Goal: Task Accomplishment & Management: Manage account settings

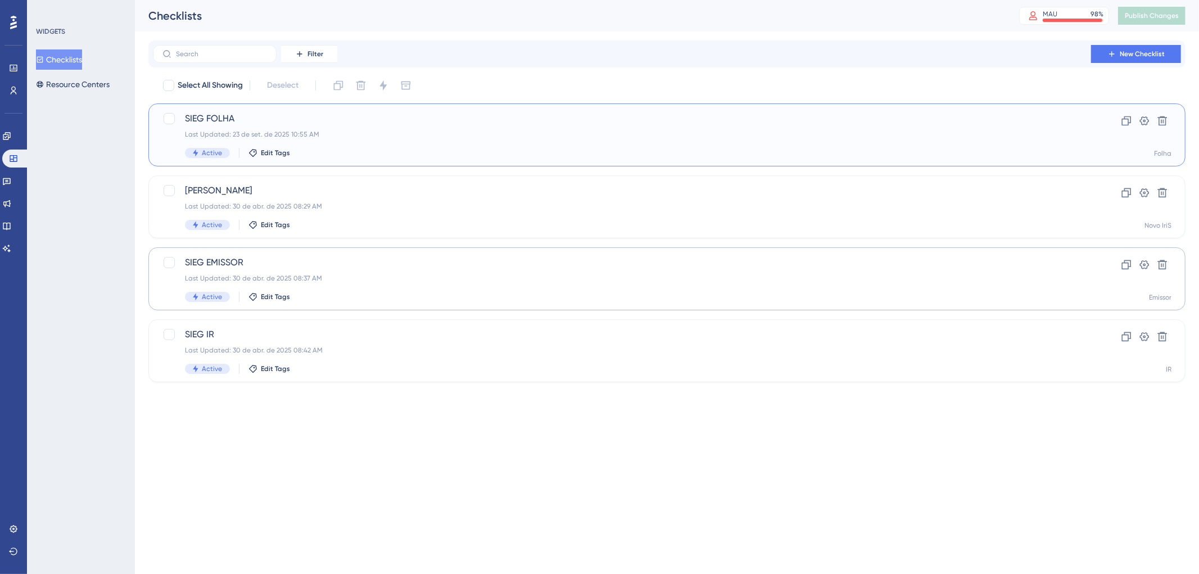
drag, startPoint x: 166, startPoint y: 255, endPoint x: 151, endPoint y: 282, distance: 30.7
drag, startPoint x: 151, startPoint y: 282, endPoint x: 505, endPoint y: 360, distance: 362.7
click at [505, 360] on div "[PERSON_NAME] IR Last Updated: 30 de abr. de 2025 08:42 AM Active Edit Tags" at bounding box center [622, 351] width 874 height 46
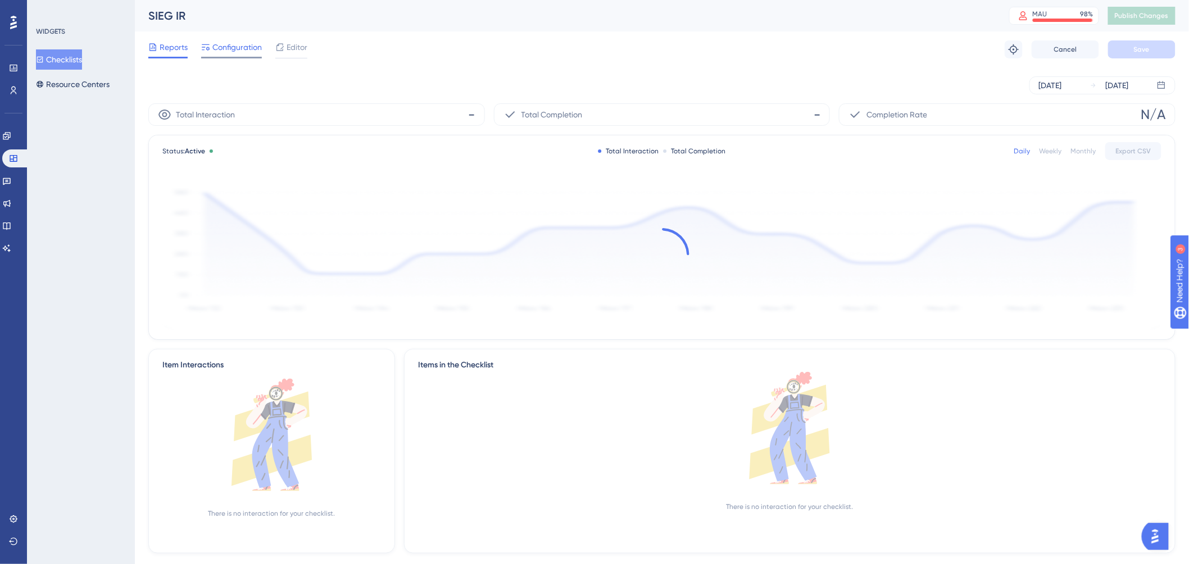
click at [238, 51] on span "Configuration" at bounding box center [236, 46] width 49 height 13
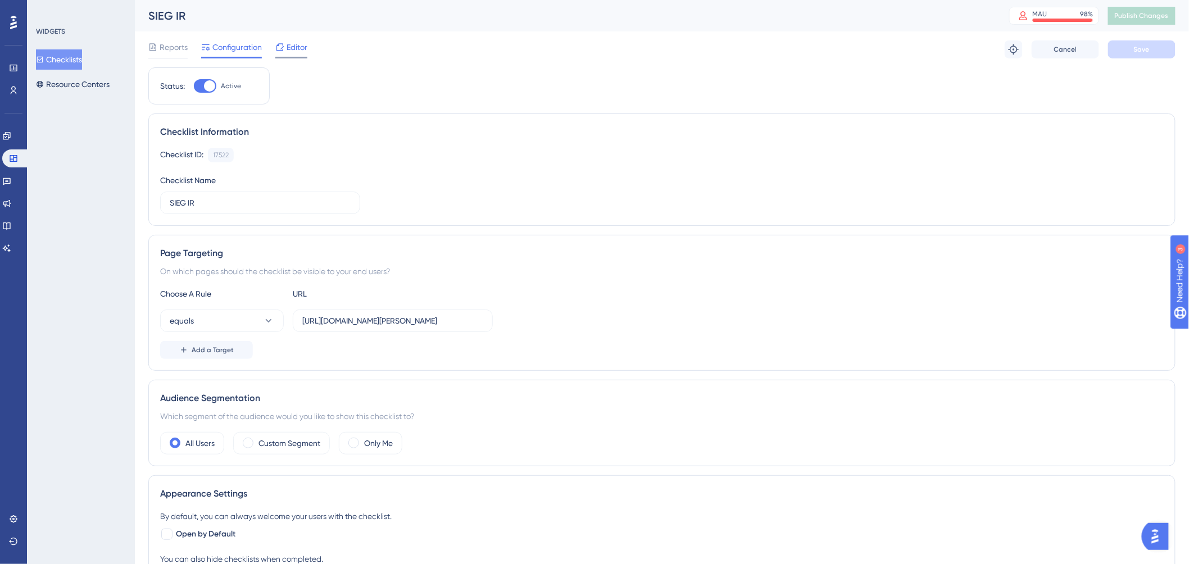
click at [294, 43] on span "Editor" at bounding box center [297, 46] width 21 height 13
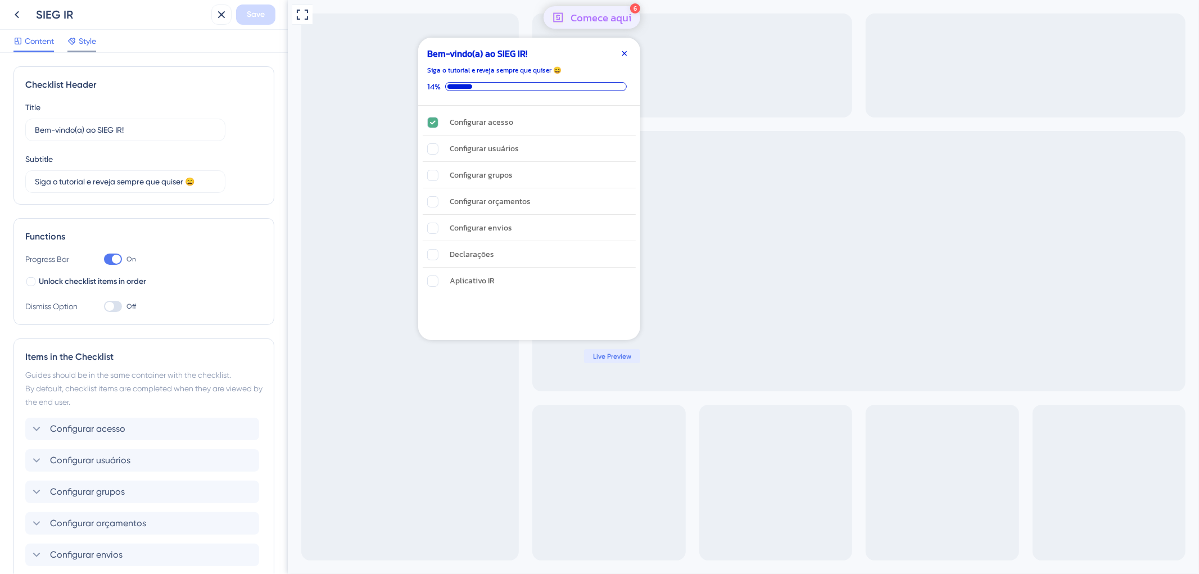
click at [82, 43] on span "Style" at bounding box center [87, 40] width 17 height 13
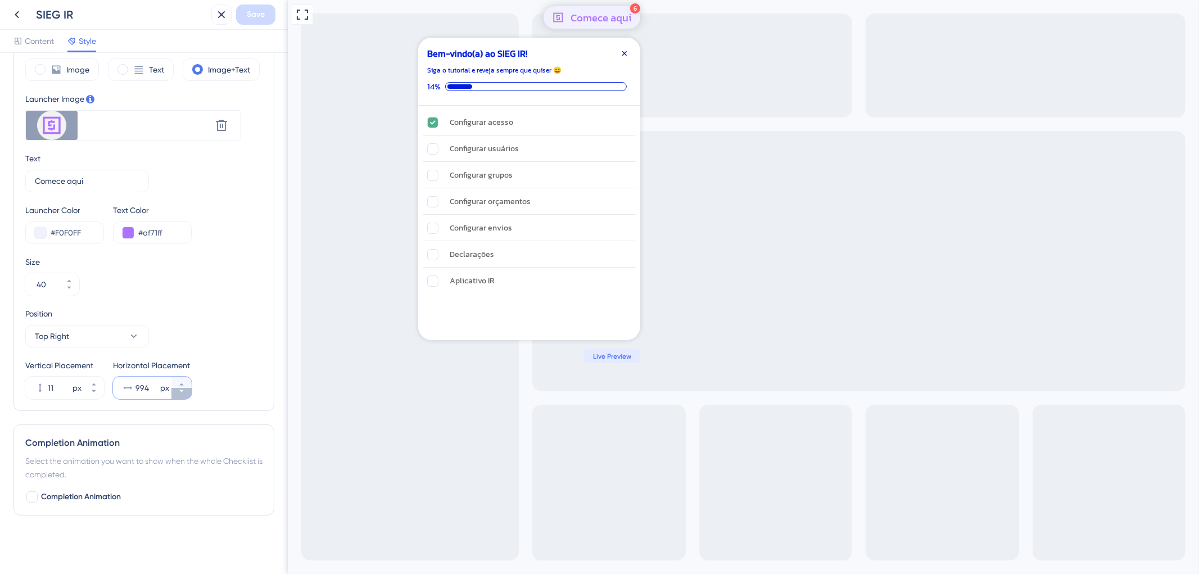
click at [180, 394] on icon at bounding box center [181, 391] width 7 height 7
click at [179, 395] on button "990 px" at bounding box center [181, 393] width 20 height 11
click at [178, 395] on button "989 px" at bounding box center [181, 393] width 20 height 11
click at [178, 395] on button "988 px" at bounding box center [181, 393] width 20 height 11
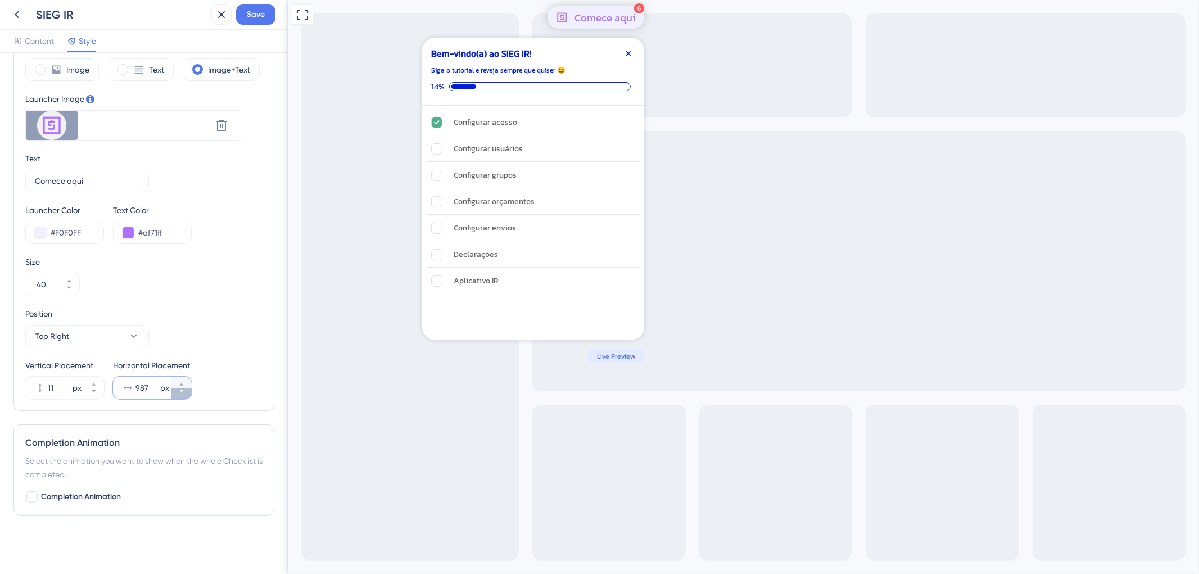
click at [178, 395] on button "987 px" at bounding box center [181, 393] width 20 height 11
click at [178, 396] on button "986 px" at bounding box center [181, 393] width 20 height 11
click at [178, 396] on button "985 px" at bounding box center [181, 393] width 20 height 11
click at [178, 396] on button "984 px" at bounding box center [181, 393] width 20 height 11
click at [178, 396] on button "983 px" at bounding box center [181, 393] width 20 height 11
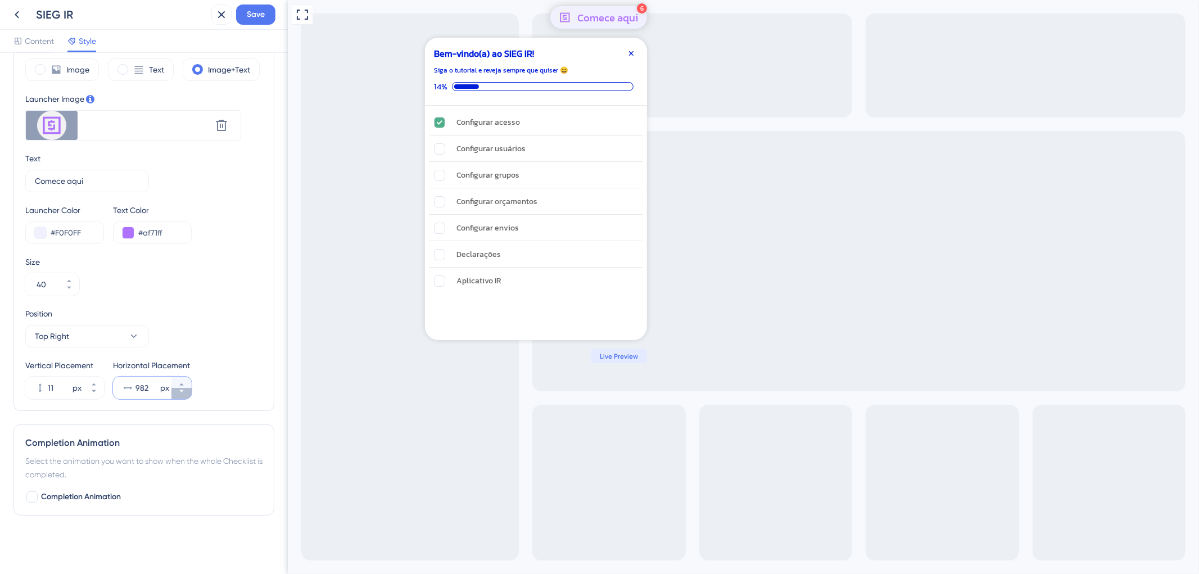
click at [178, 396] on button "982 px" at bounding box center [181, 393] width 20 height 11
click at [178, 396] on button "981 px" at bounding box center [181, 393] width 20 height 11
click at [178, 396] on button "980 px" at bounding box center [181, 393] width 20 height 11
click at [178, 396] on button "979 px" at bounding box center [181, 393] width 20 height 11
click at [178, 396] on button "978 px" at bounding box center [181, 393] width 20 height 11
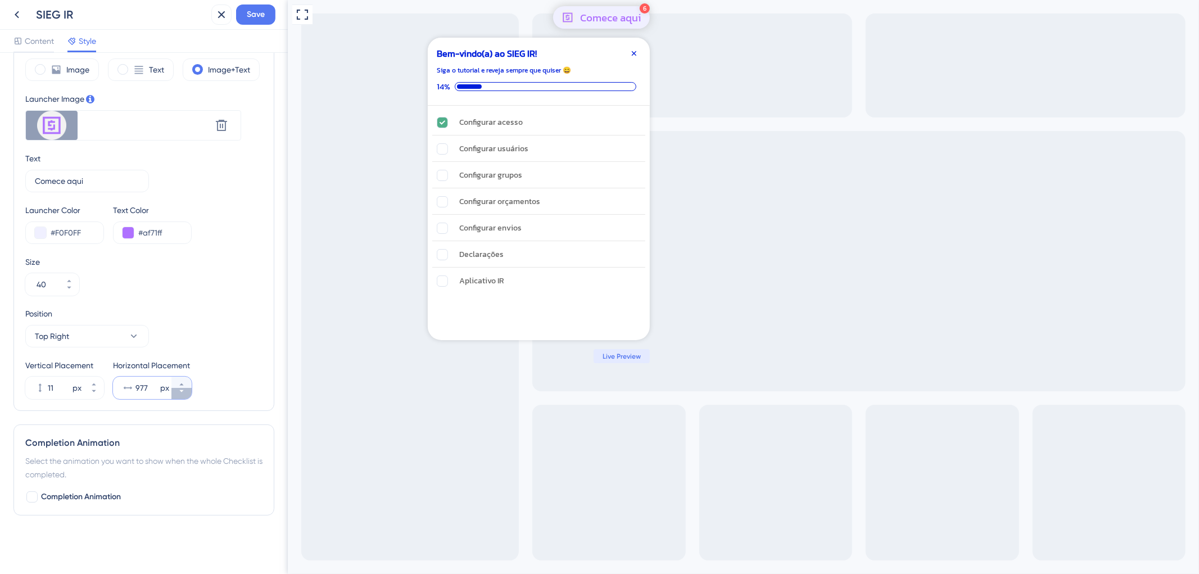
click at [178, 396] on button "977 px" at bounding box center [181, 393] width 20 height 11
click at [178, 396] on button "976 px" at bounding box center [181, 393] width 20 height 11
click at [178, 396] on button "975 px" at bounding box center [181, 393] width 20 height 11
click at [178, 396] on button "974 px" at bounding box center [181, 393] width 20 height 11
click at [178, 396] on button "973 px" at bounding box center [181, 393] width 20 height 11
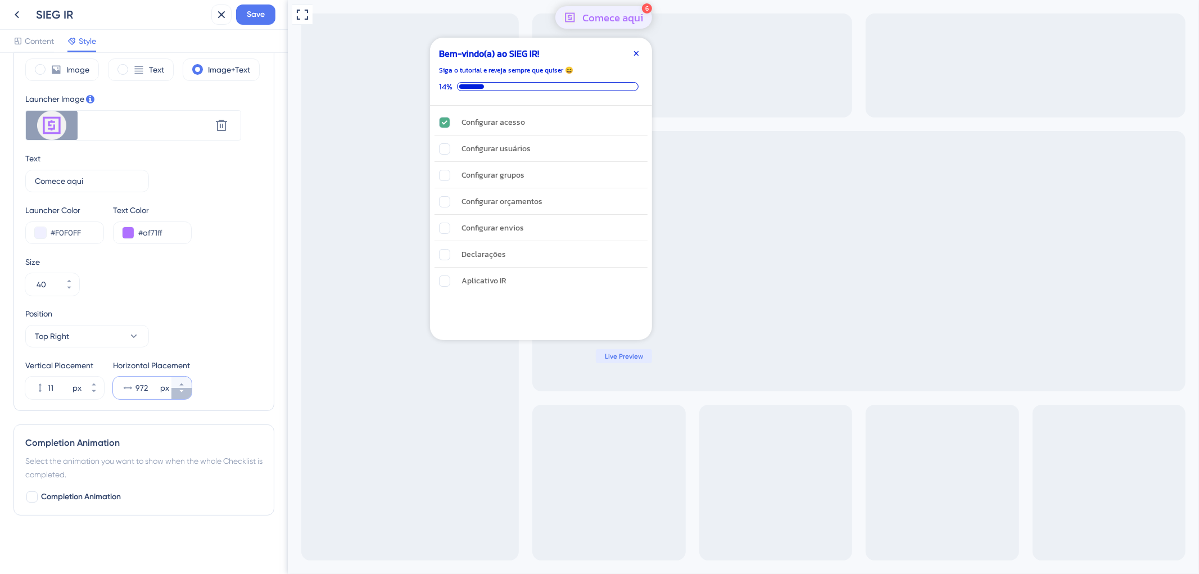
click at [178, 396] on button "972 px" at bounding box center [181, 393] width 20 height 11
click at [178, 396] on button "971 px" at bounding box center [181, 393] width 20 height 11
type input "970"
click at [265, 16] on button "Save" at bounding box center [255, 14] width 39 height 20
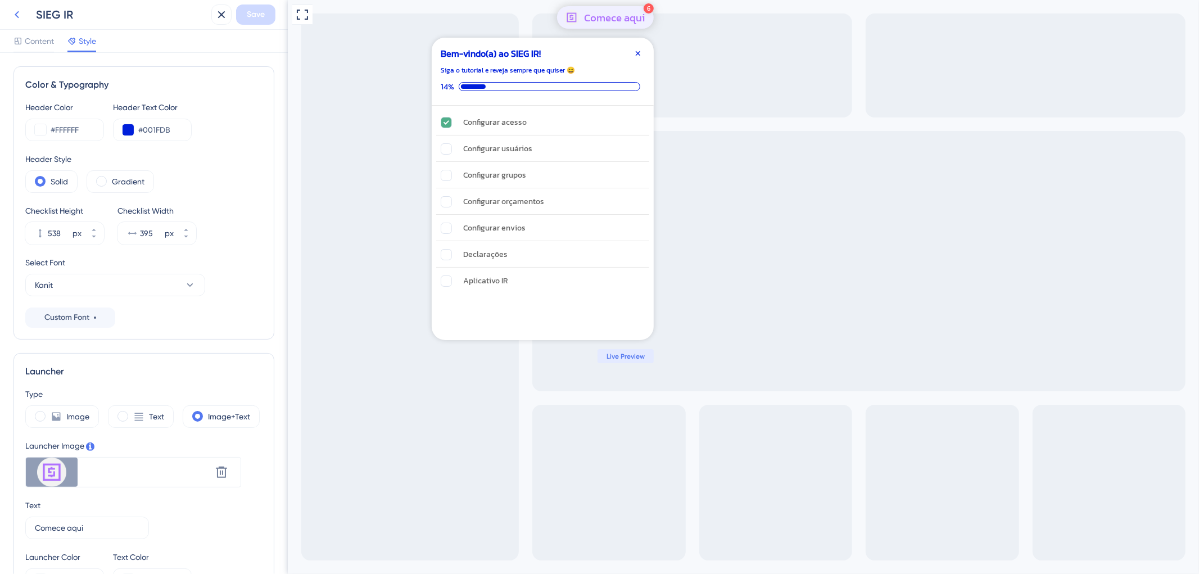
click at [24, 16] on button at bounding box center [17, 14] width 20 height 20
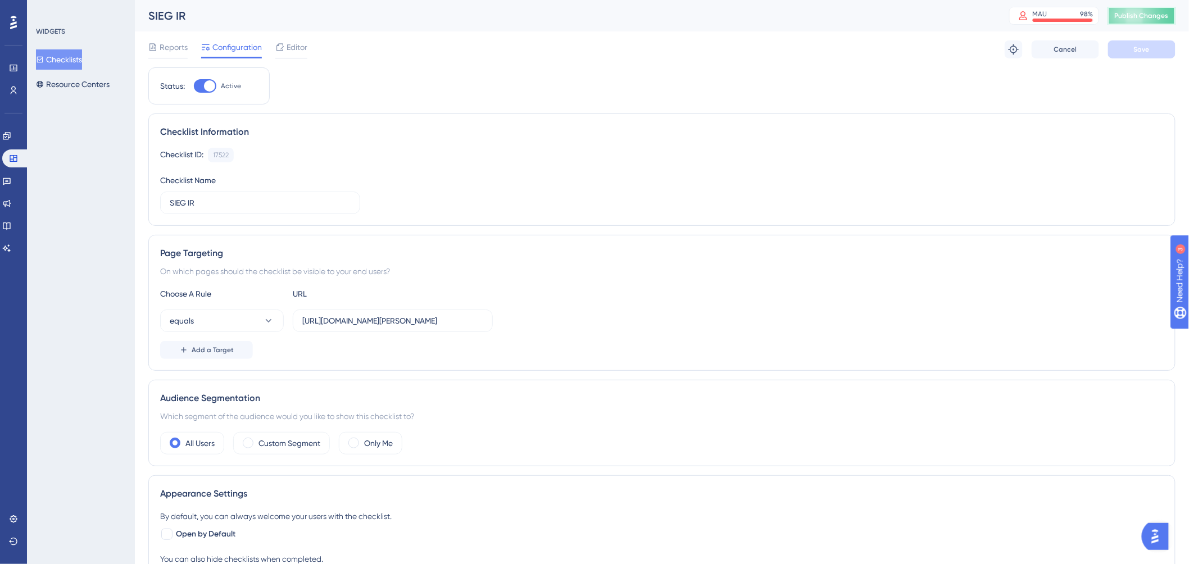
click at [1136, 14] on span "Publish Changes" at bounding box center [1142, 15] width 54 height 9
click at [282, 55] on div "Editor" at bounding box center [291, 49] width 32 height 18
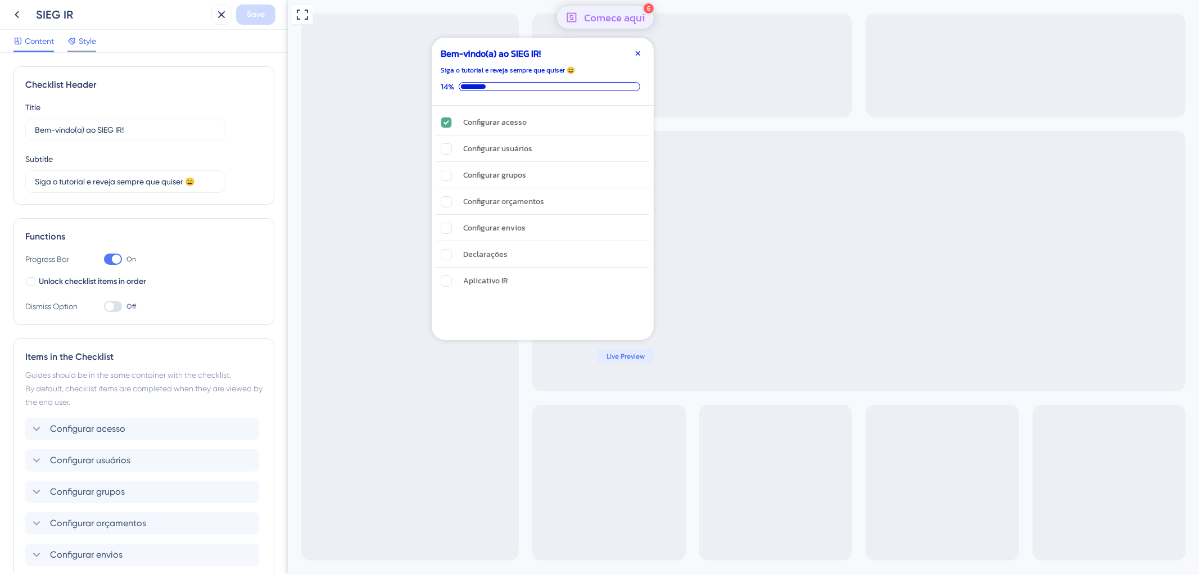
click at [87, 41] on span "Style" at bounding box center [87, 40] width 17 height 13
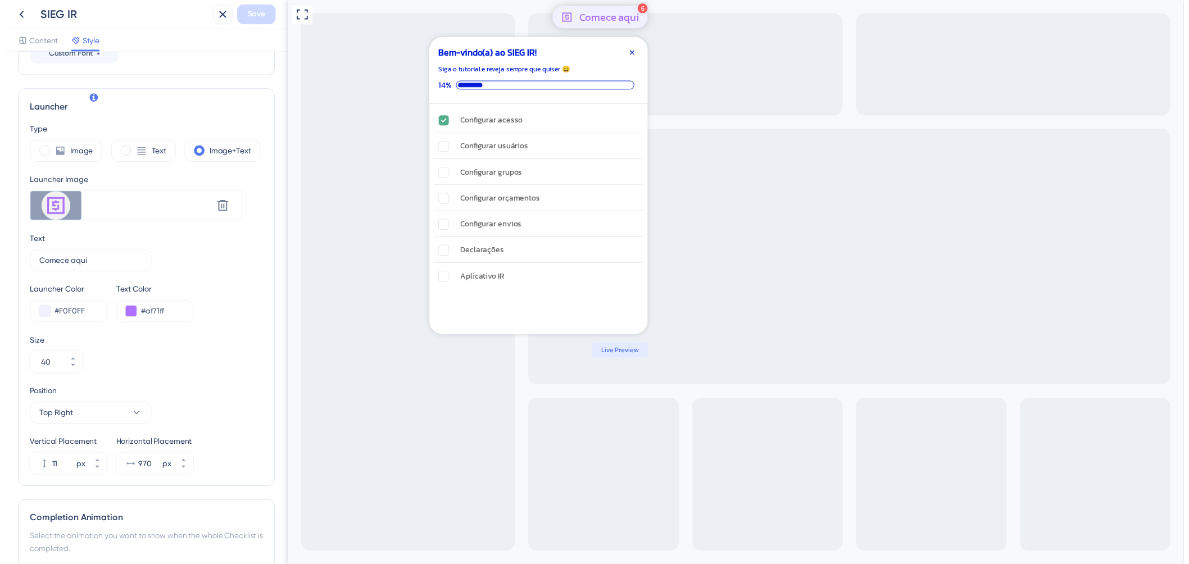
scroll to position [347, 0]
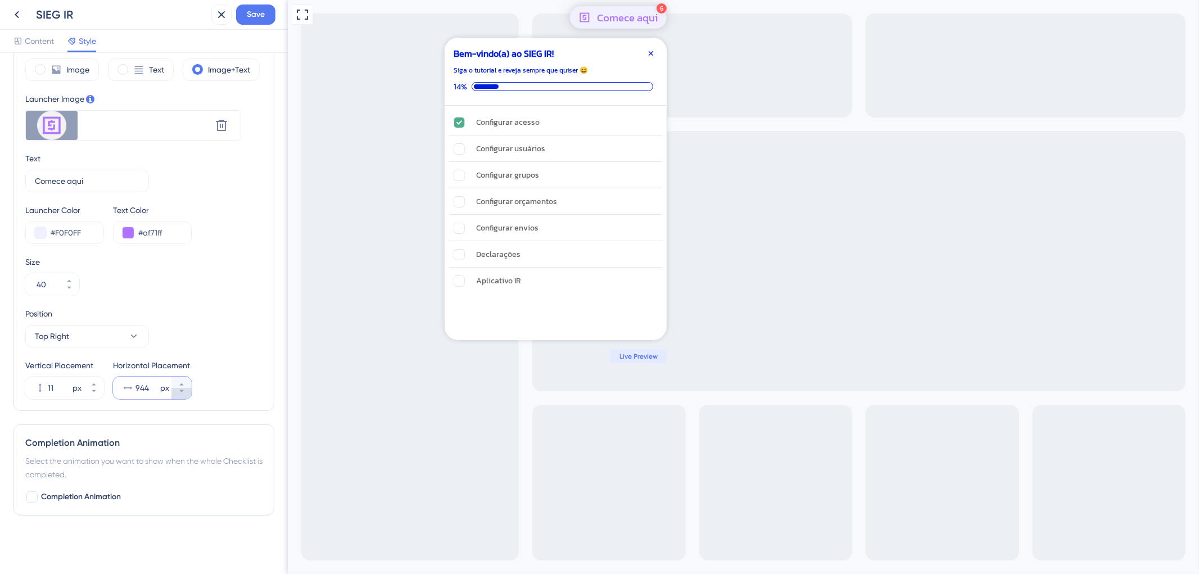
click at [179, 394] on icon at bounding box center [181, 391] width 7 height 7
click at [182, 383] on icon at bounding box center [181, 384] width 7 height 7
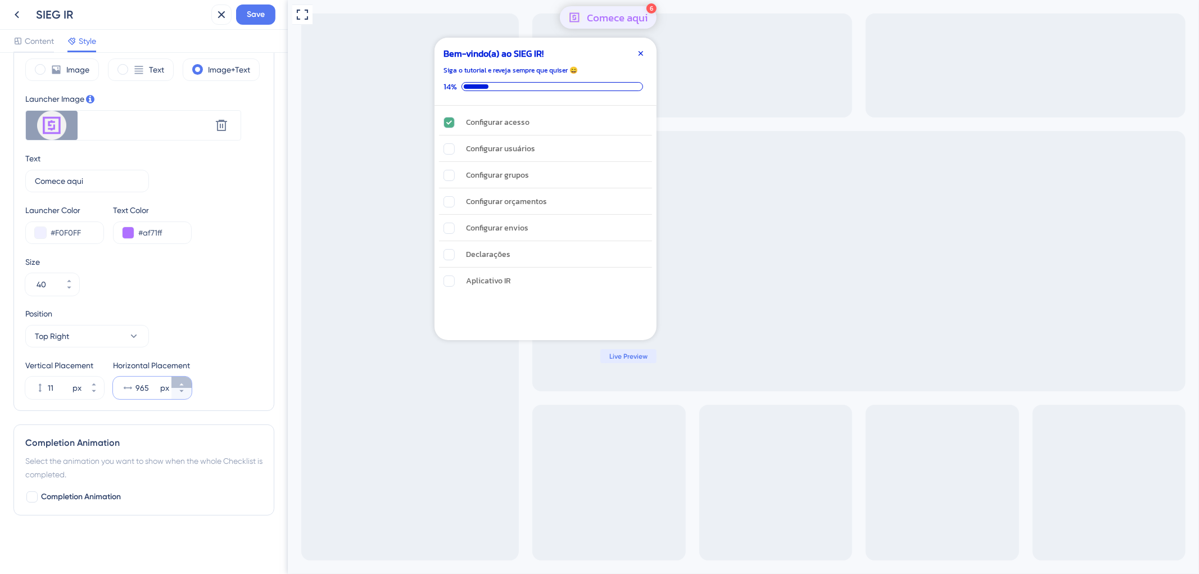
click at [182, 383] on icon at bounding box center [181, 384] width 7 height 7
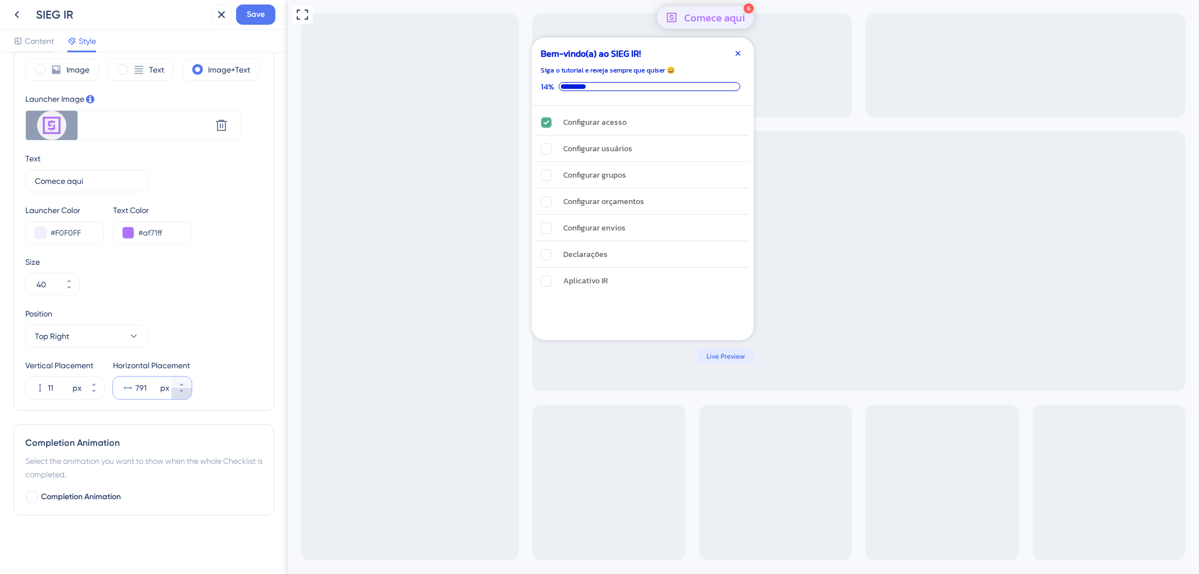
click at [184, 389] on icon at bounding box center [181, 391] width 7 height 7
click at [183, 389] on icon at bounding box center [181, 391] width 7 height 7
type input "789"
click at [255, 21] on span "Save" at bounding box center [256, 14] width 18 height 13
click at [214, 20] on icon at bounding box center [213, 20] width 11 height 11
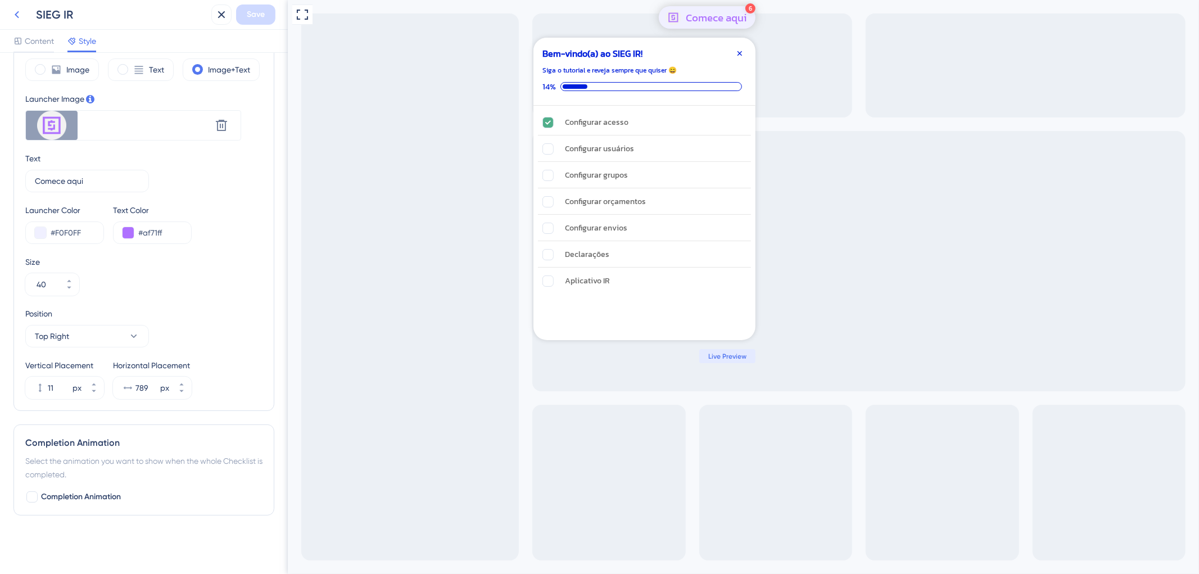
click at [14, 13] on icon at bounding box center [16, 14] width 13 height 13
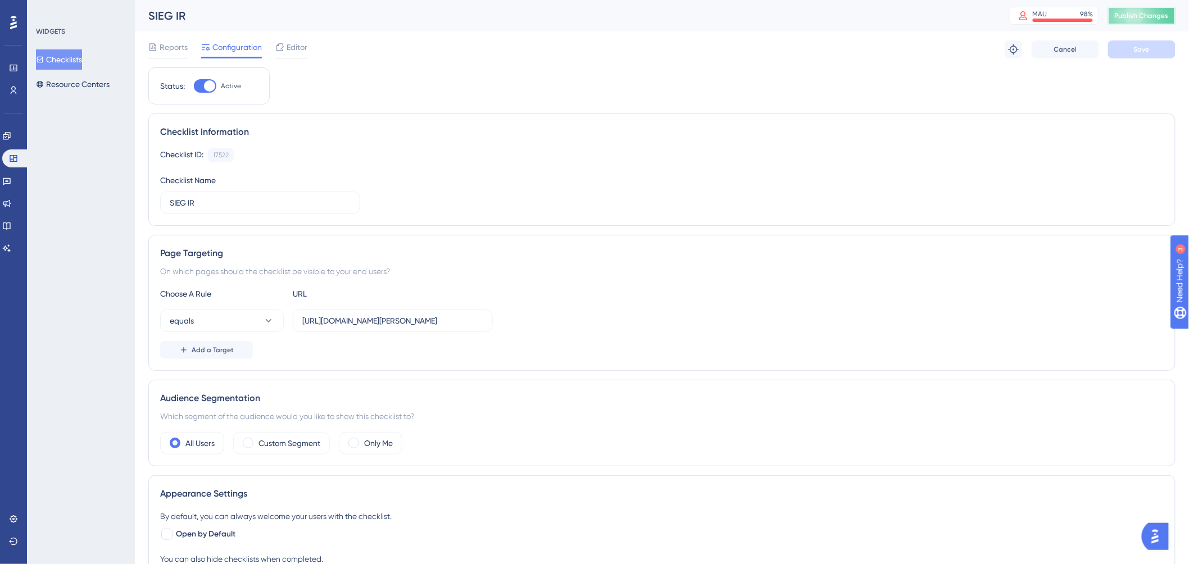
click at [1122, 19] on button "Publish Changes" at bounding box center [1141, 16] width 67 height 18
click at [298, 58] on div "Reports Configuration Editor Troubleshoot Cancel Save" at bounding box center [661, 49] width 1027 height 36
click at [300, 51] on span "Editor" at bounding box center [297, 46] width 21 height 13
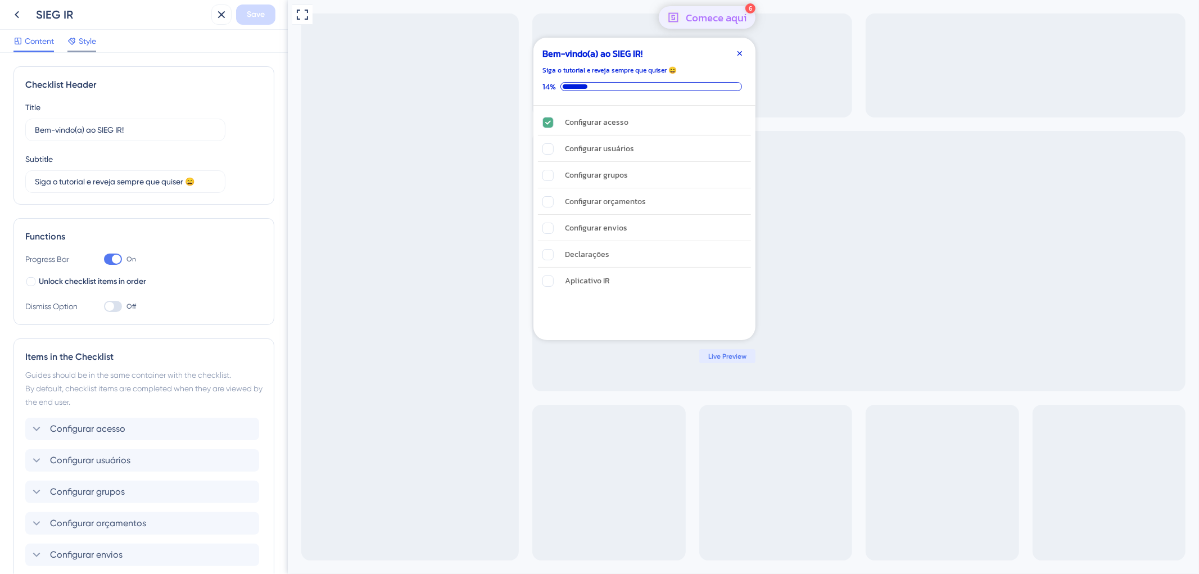
click at [85, 44] on span "Style" at bounding box center [87, 40] width 17 height 13
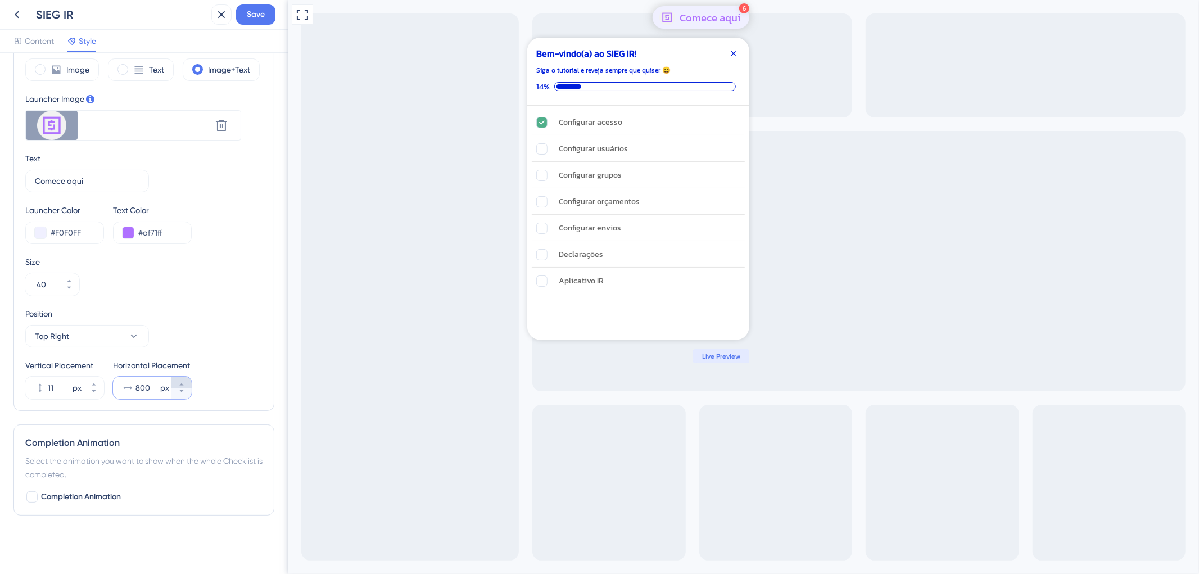
click at [180, 383] on icon at bounding box center [181, 384] width 7 height 7
type input "802"
click at [250, 12] on span "Save" at bounding box center [256, 14] width 18 height 13
click at [21, 13] on icon at bounding box center [16, 14] width 13 height 13
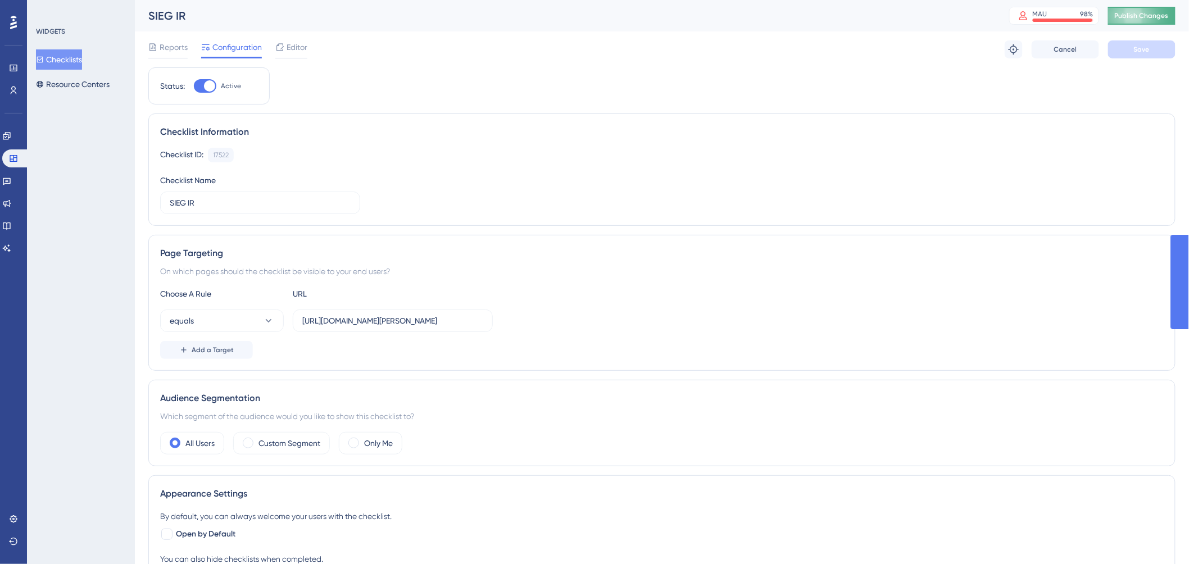
click at [1124, 15] on button "Publish Changes" at bounding box center [1141, 16] width 67 height 18
click at [10, 138] on icon at bounding box center [6, 135] width 7 height 7
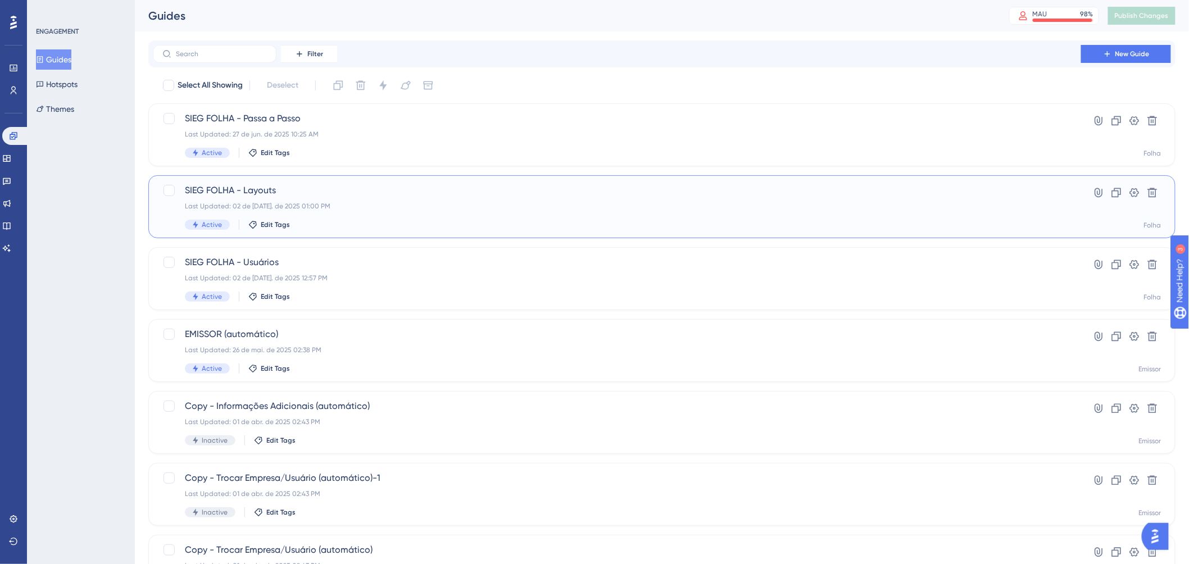
click at [274, 192] on span "SIEG FOLHA - Layouts" at bounding box center [617, 190] width 864 height 13
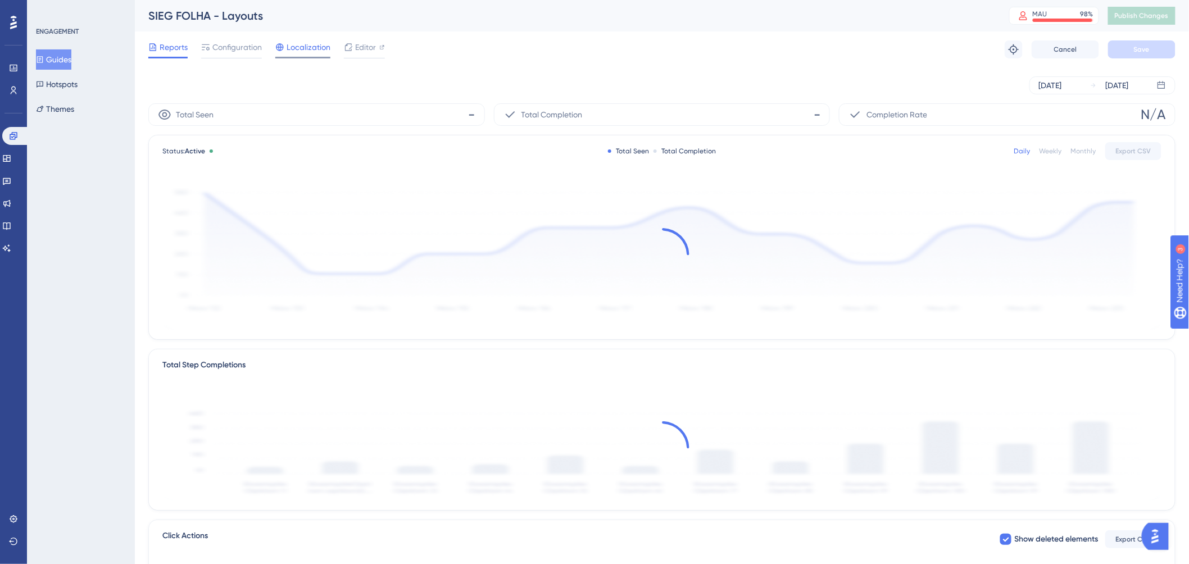
click at [313, 51] on span "Localization" at bounding box center [309, 46] width 44 height 13
